Goal: Register for event/course

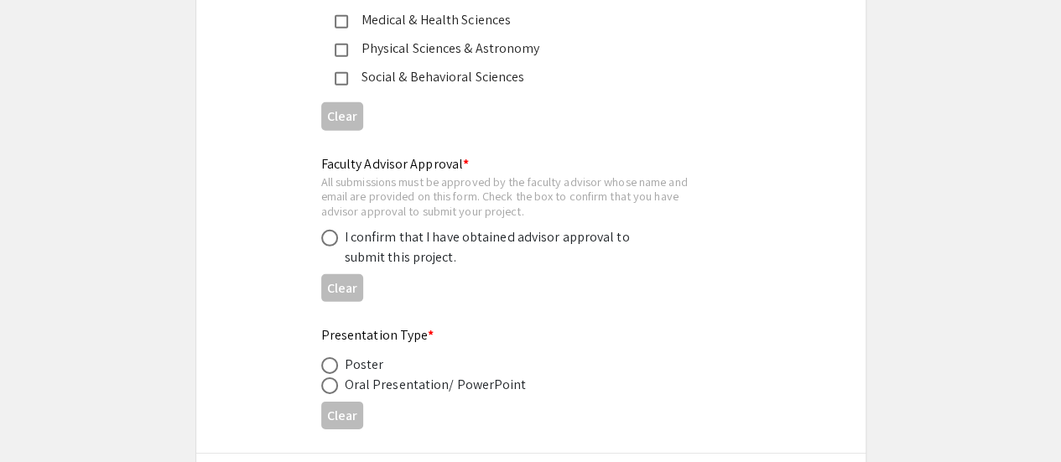
click at [330, 236] on span at bounding box center [329, 238] width 17 height 17
click at [330, 236] on input "radio" at bounding box center [329, 238] width 17 height 17
radio input "true"
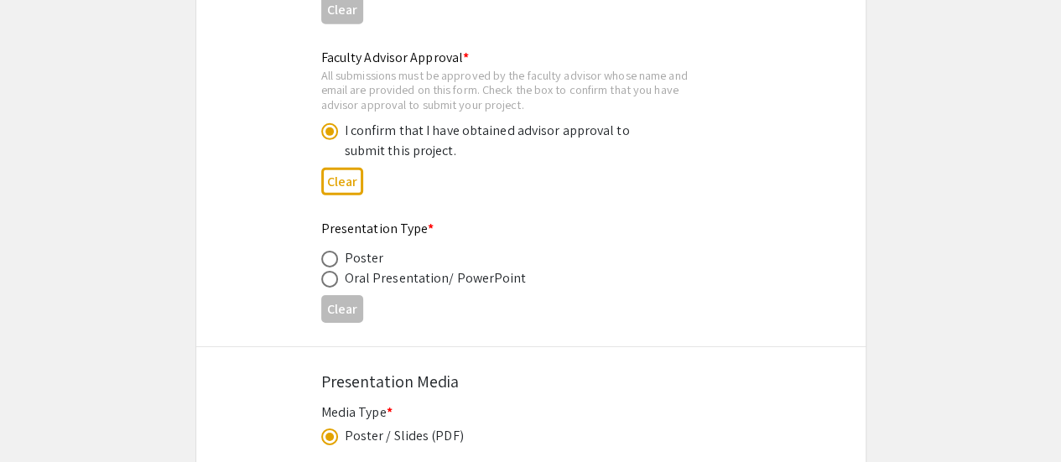
scroll to position [2545, 0]
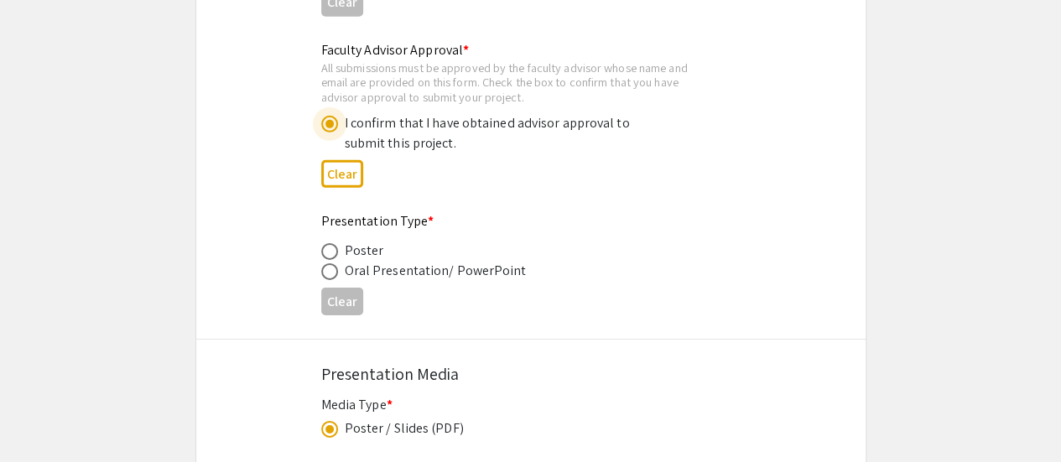
click at [332, 254] on span at bounding box center [329, 251] width 17 height 17
click at [332, 254] on input "radio" at bounding box center [329, 251] width 17 height 17
radio input "true"
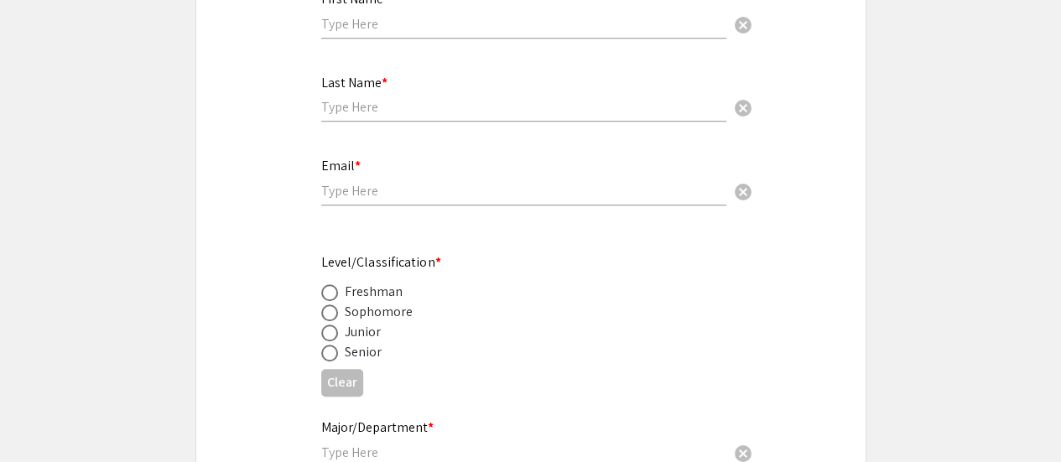
scroll to position [106, 0]
